Goal: Transaction & Acquisition: Register for event/course

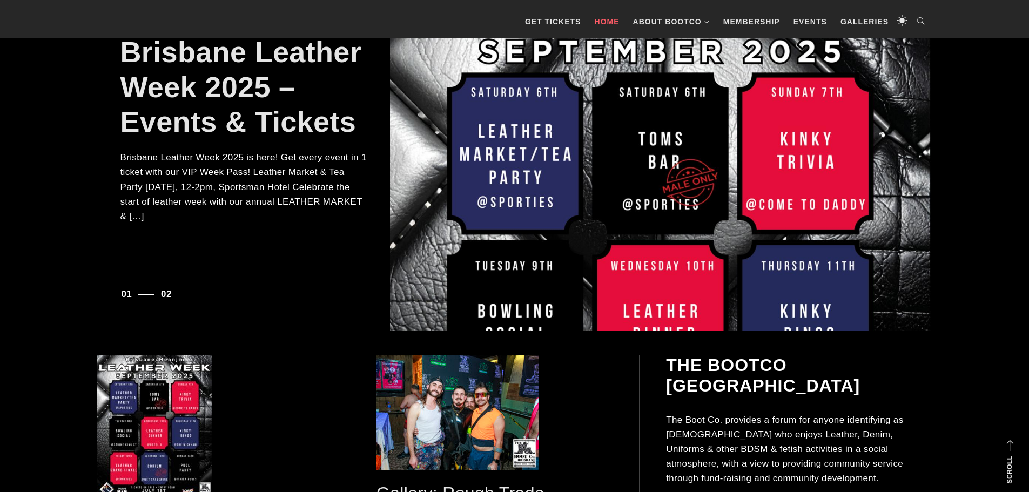
scroll to position [269, 0]
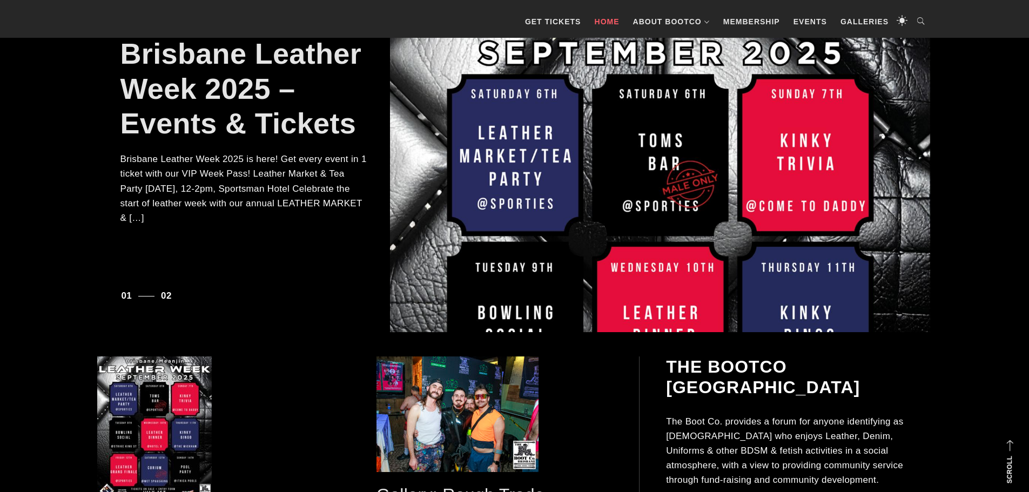
click at [187, 186] on p "Brisbane Leather Week 2025 is here! Get every event in 1 ticket with our VIP We…" at bounding box center [244, 188] width 248 height 73
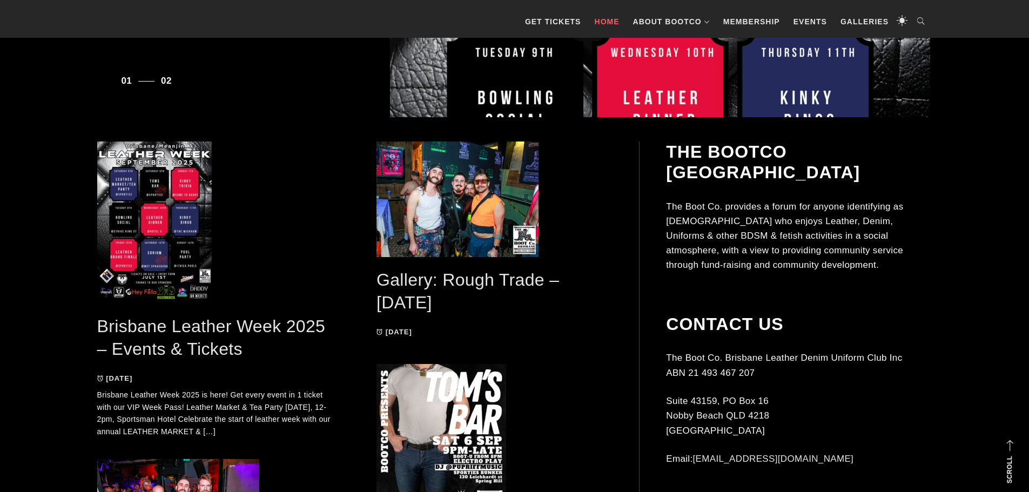
scroll to position [485, 0]
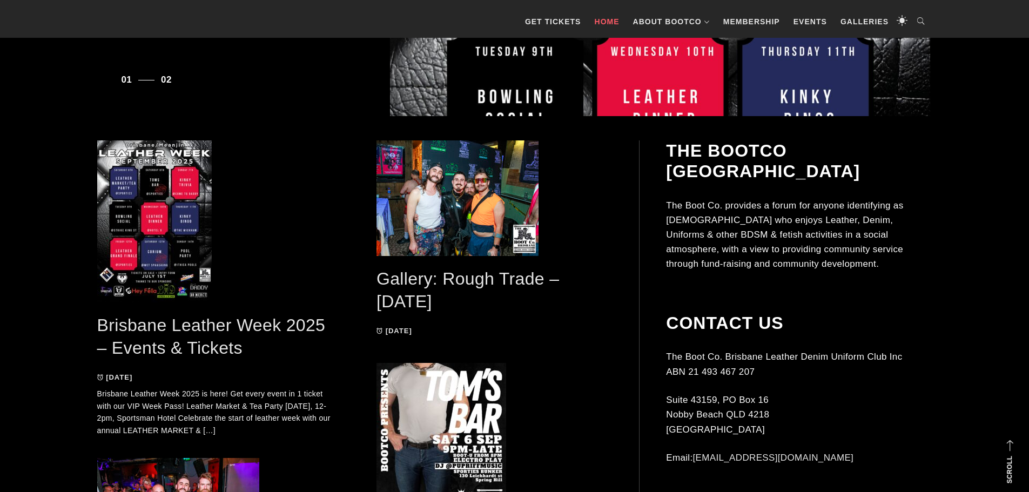
click at [192, 321] on link "Brisbane Leather Week 2025 – Events & Tickets" at bounding box center [211, 337] width 229 height 43
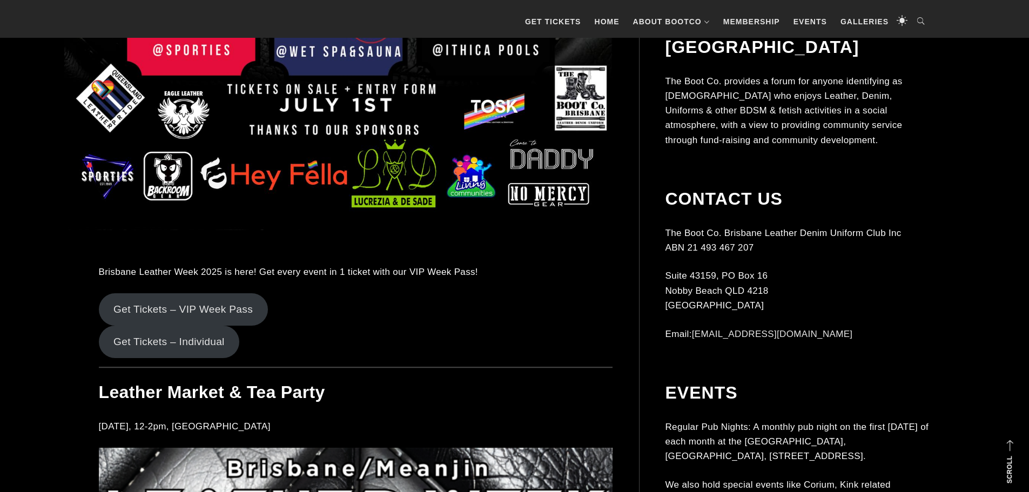
scroll to position [810, 0]
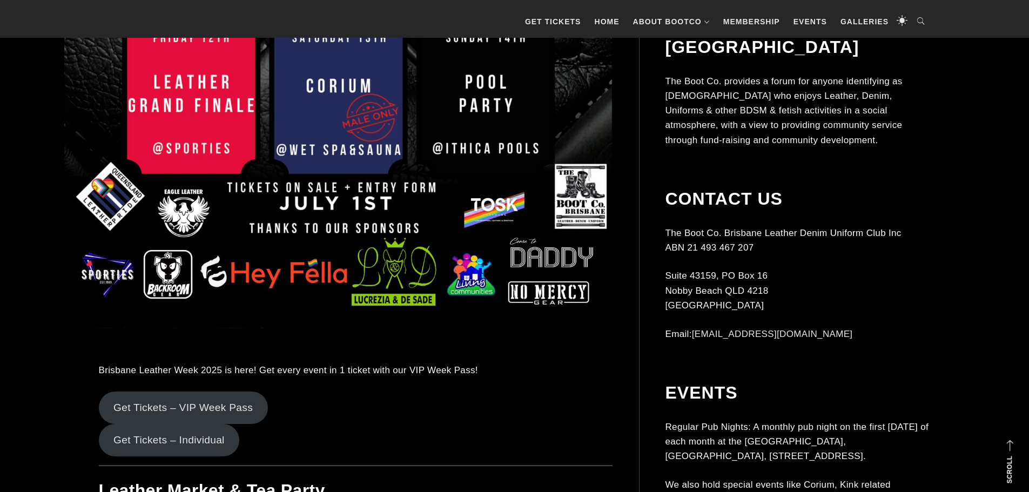
click at [223, 407] on link "Get Tickets – VIP Week Pass" at bounding box center [183, 408] width 169 height 32
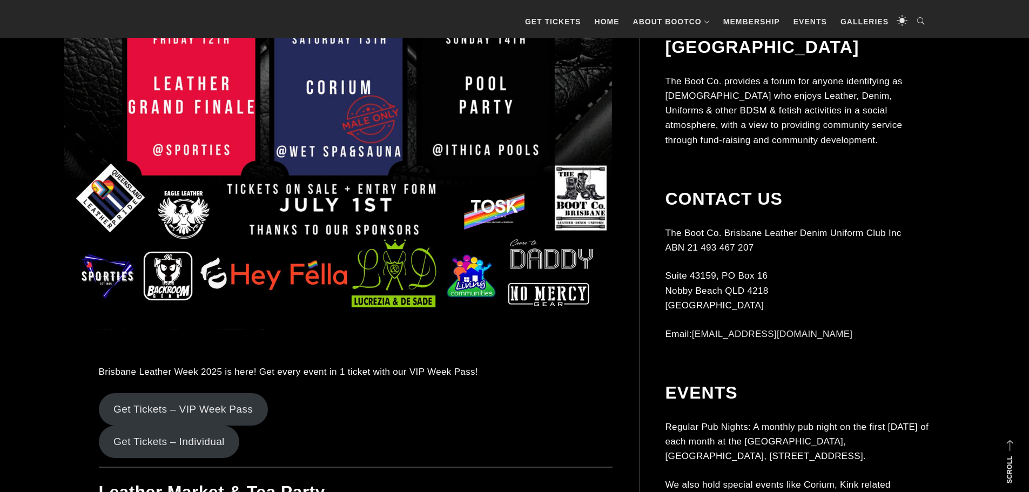
click at [188, 443] on link "Get Tickets – Individual" at bounding box center [169, 442] width 141 height 32
